Goal: Information Seeking & Learning: Understand process/instructions

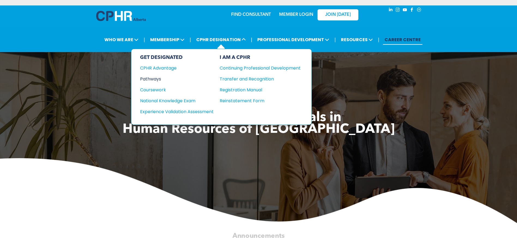
click at [152, 78] on div "Pathways" at bounding box center [173, 78] width 66 height 7
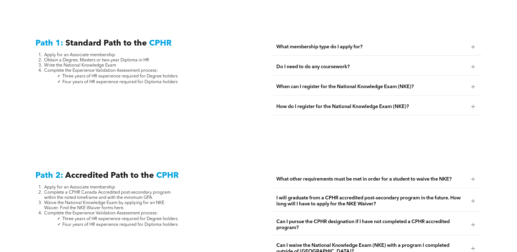
scroll to position [736, 0]
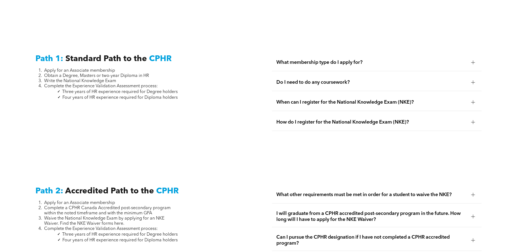
click at [471, 78] on div at bounding box center [473, 82] width 8 height 8
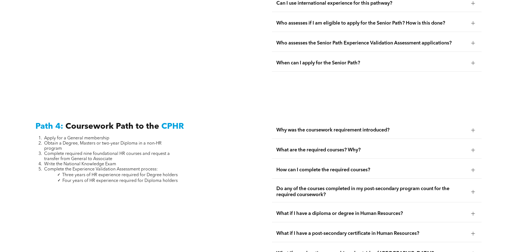
scroll to position [1553, 0]
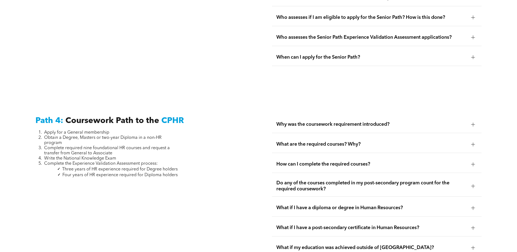
click at [471, 142] on div at bounding box center [473, 144] width 4 height 4
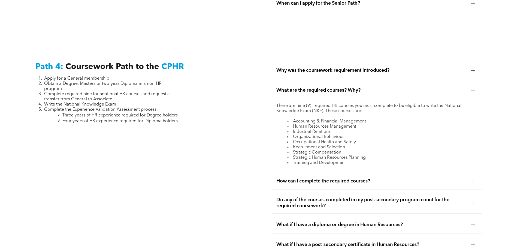
scroll to position [1608, 0]
click at [472, 179] on div at bounding box center [473, 181] width 4 height 4
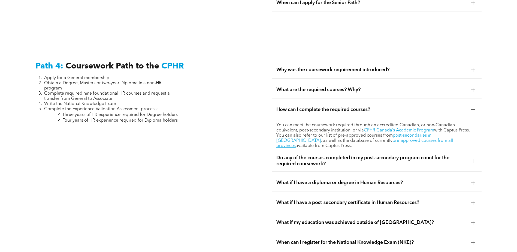
click at [471, 161] on div at bounding box center [473, 161] width 4 height 0
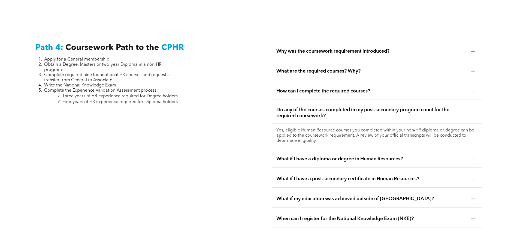
scroll to position [1635, 0]
